Goal: Transaction & Acquisition: Purchase product/service

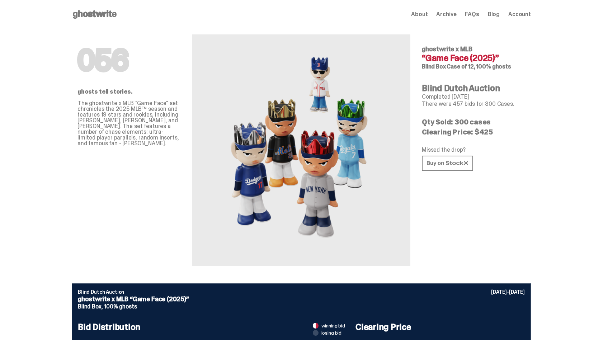
click at [420, 14] on span "About" at bounding box center [419, 14] width 16 height 6
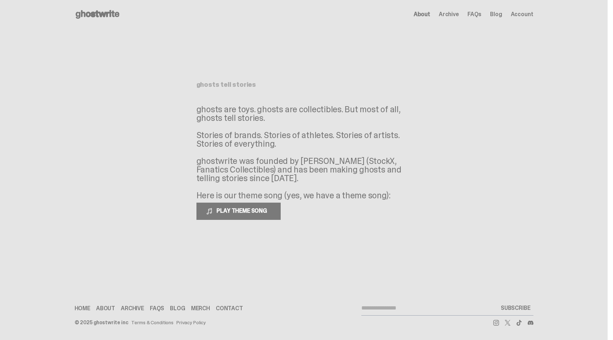
click at [116, 15] on icon at bounding box center [98, 14] width 46 height 11
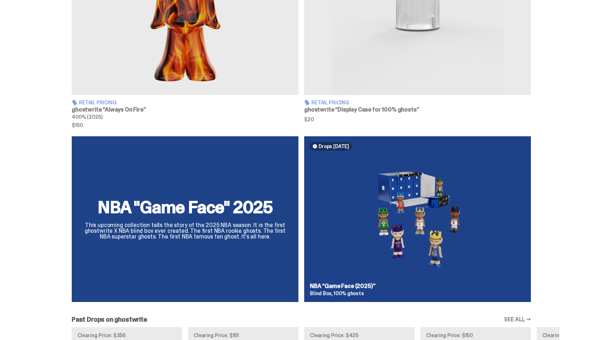
scroll to position [266, 0]
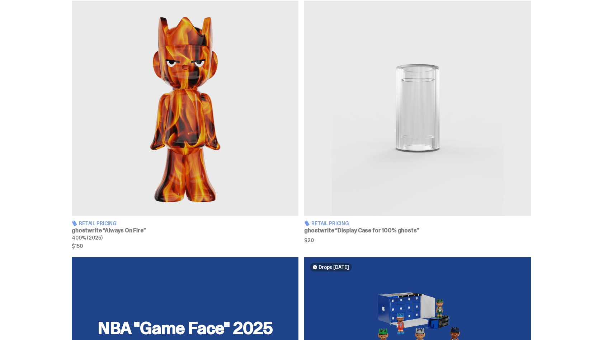
click at [437, 115] on img at bounding box center [417, 108] width 227 height 215
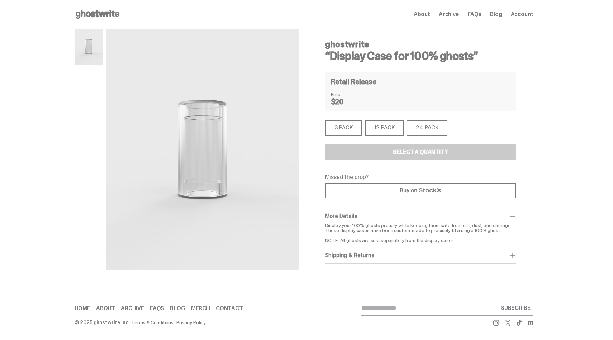
click at [379, 124] on div "12 PACK" at bounding box center [384, 128] width 39 height 16
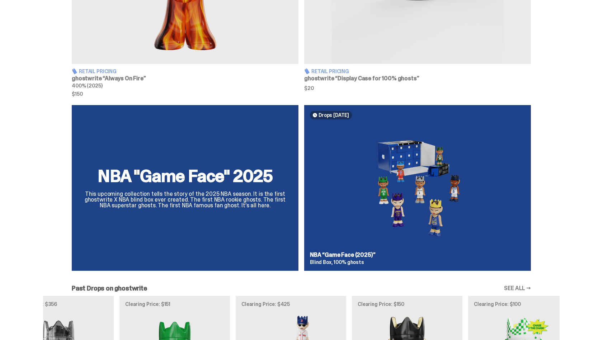
scroll to position [549, 0]
